Goal: Information Seeking & Learning: Understand process/instructions

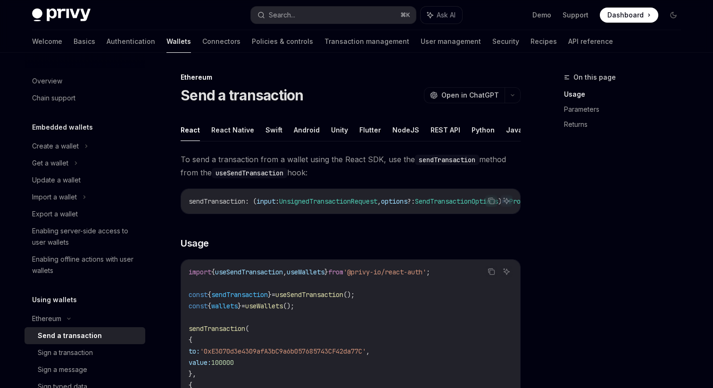
scroll to position [107, 0]
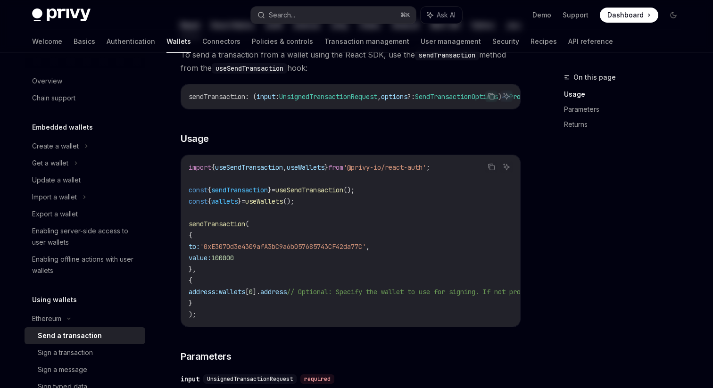
type textarea "*"
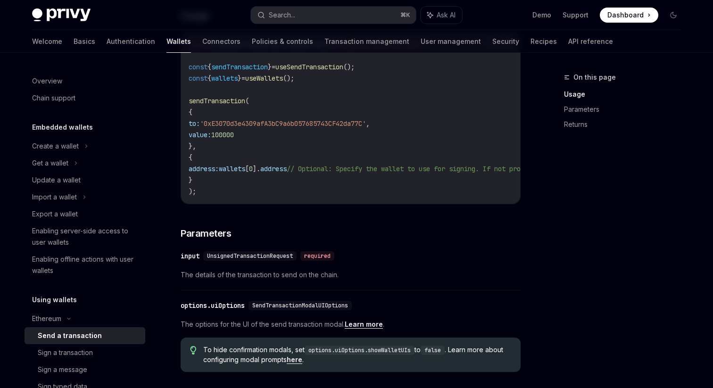
scroll to position [229, 0]
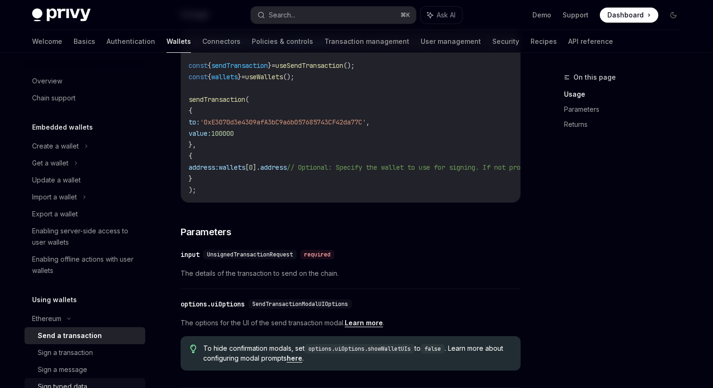
click at [74, 386] on div "Sign typed data" at bounding box center [62, 386] width 49 height 11
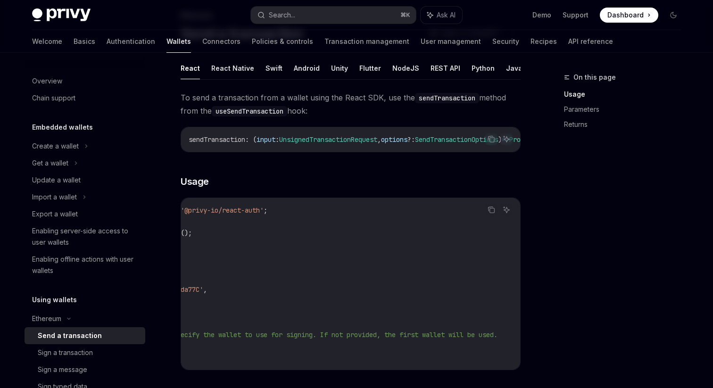
scroll to position [0, 0]
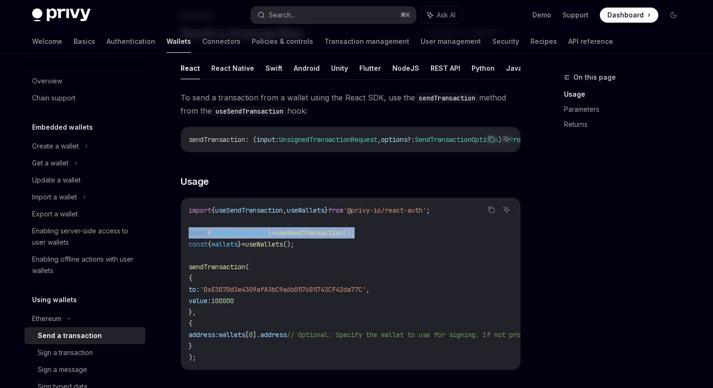
drag, startPoint x: 393, startPoint y: 238, endPoint x: 189, endPoint y: 237, distance: 204.6
click at [189, 237] on code "import { useSendTransaction , useWallets } from '@privy-io/react-auth' ; const …" at bounding box center [436, 284] width 494 height 158
copy span "const { sendTransaction } = useSendTransaction ();"
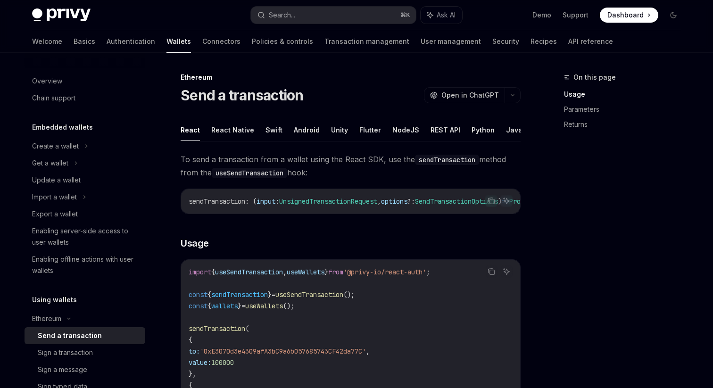
click at [331, 201] on span "UnsignedTransactionRequest" at bounding box center [328, 201] width 98 height 8
copy span "UnsignedTransactionRequest"
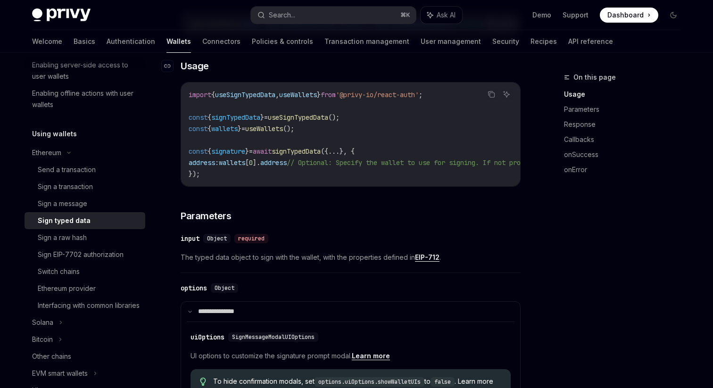
scroll to position [116, 0]
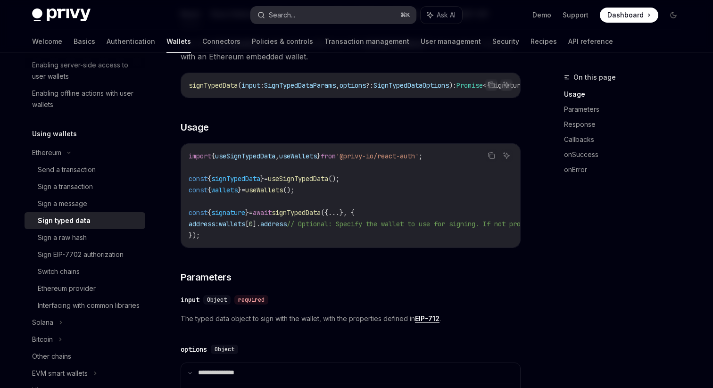
click at [319, 12] on button "Search... ⌘ K" at bounding box center [333, 15] width 165 height 17
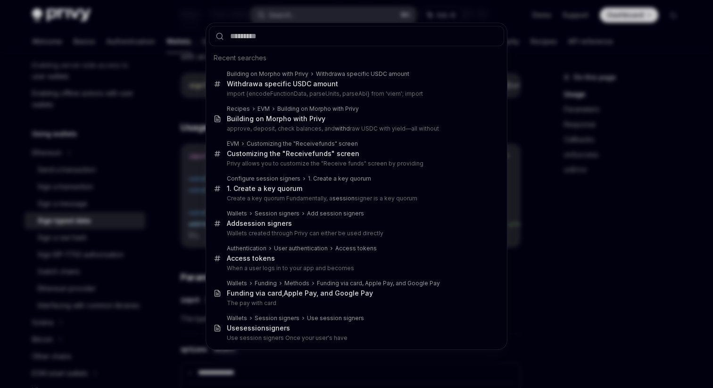
type input "**********"
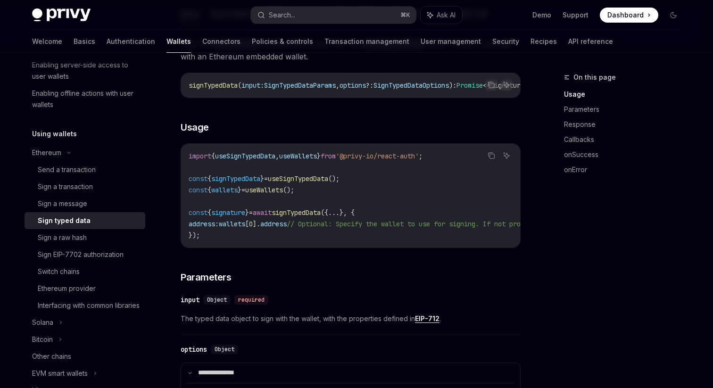
type textarea "*"
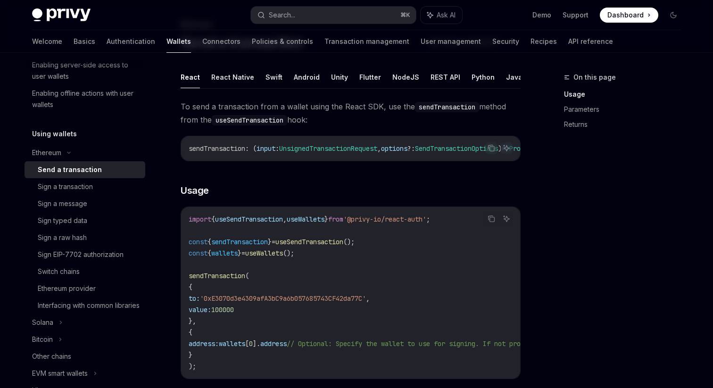
click at [356, 151] on span "UnsignedTransactionRequest" at bounding box center [328, 148] width 98 height 8
click at [571, 112] on link "Parameters" at bounding box center [626, 109] width 124 height 15
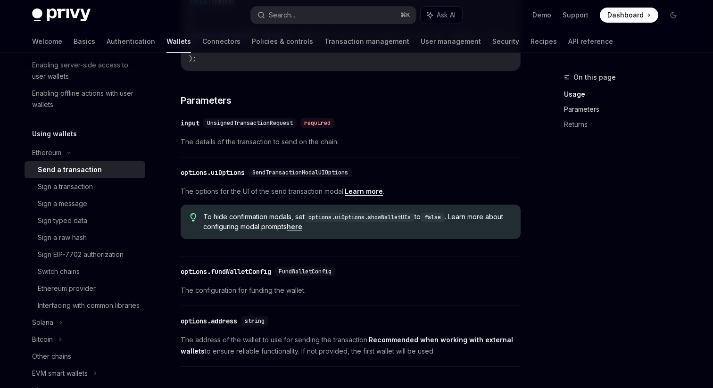
scroll to position [390, 0]
